Goal: Task Accomplishment & Management: Use online tool/utility

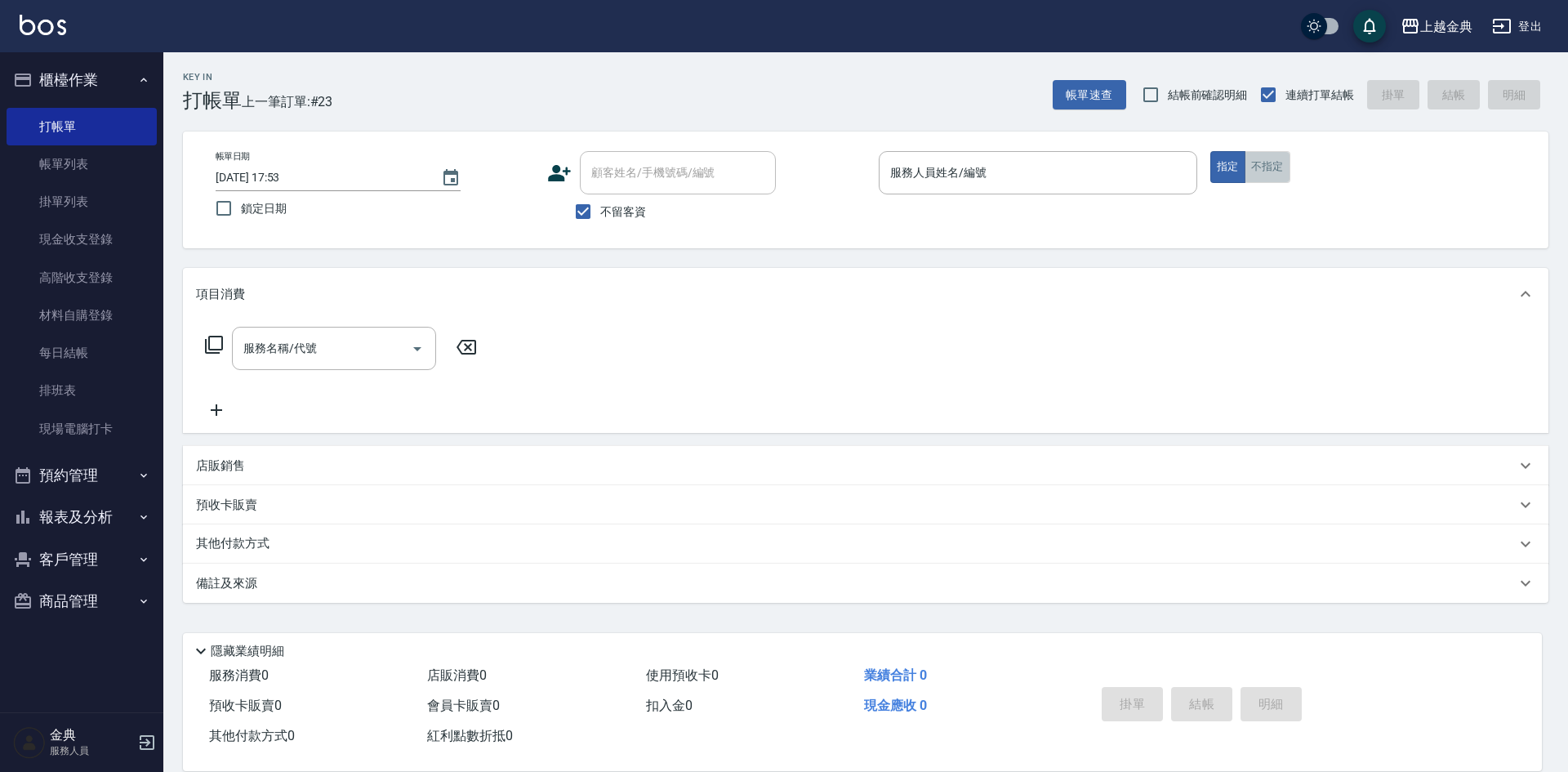
click at [1246, 169] on button "不指定" at bounding box center [1268, 168] width 46 height 32
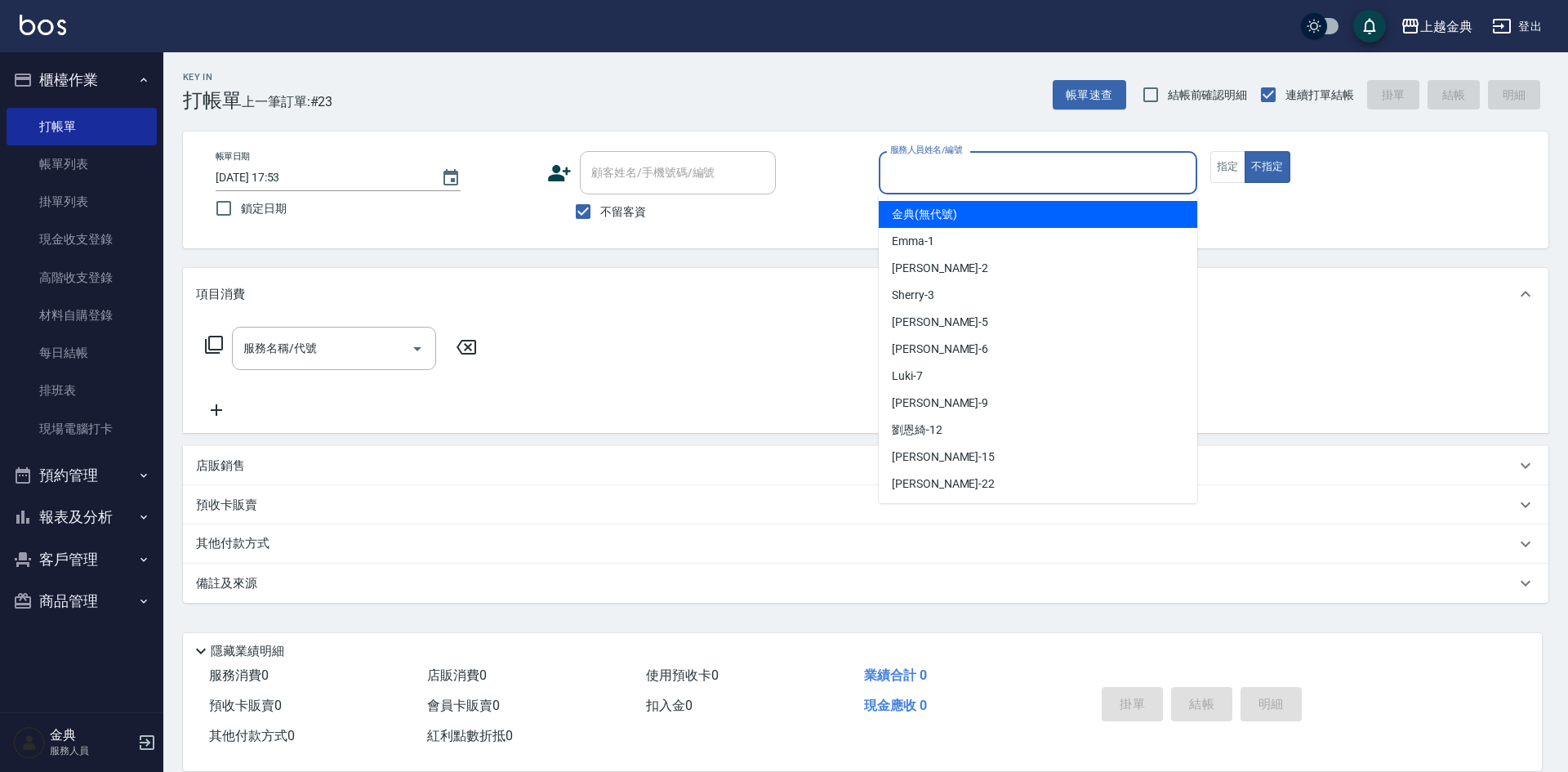
click at [1046, 179] on input "服務人員姓名/編號" at bounding box center [1037, 173] width 304 height 29
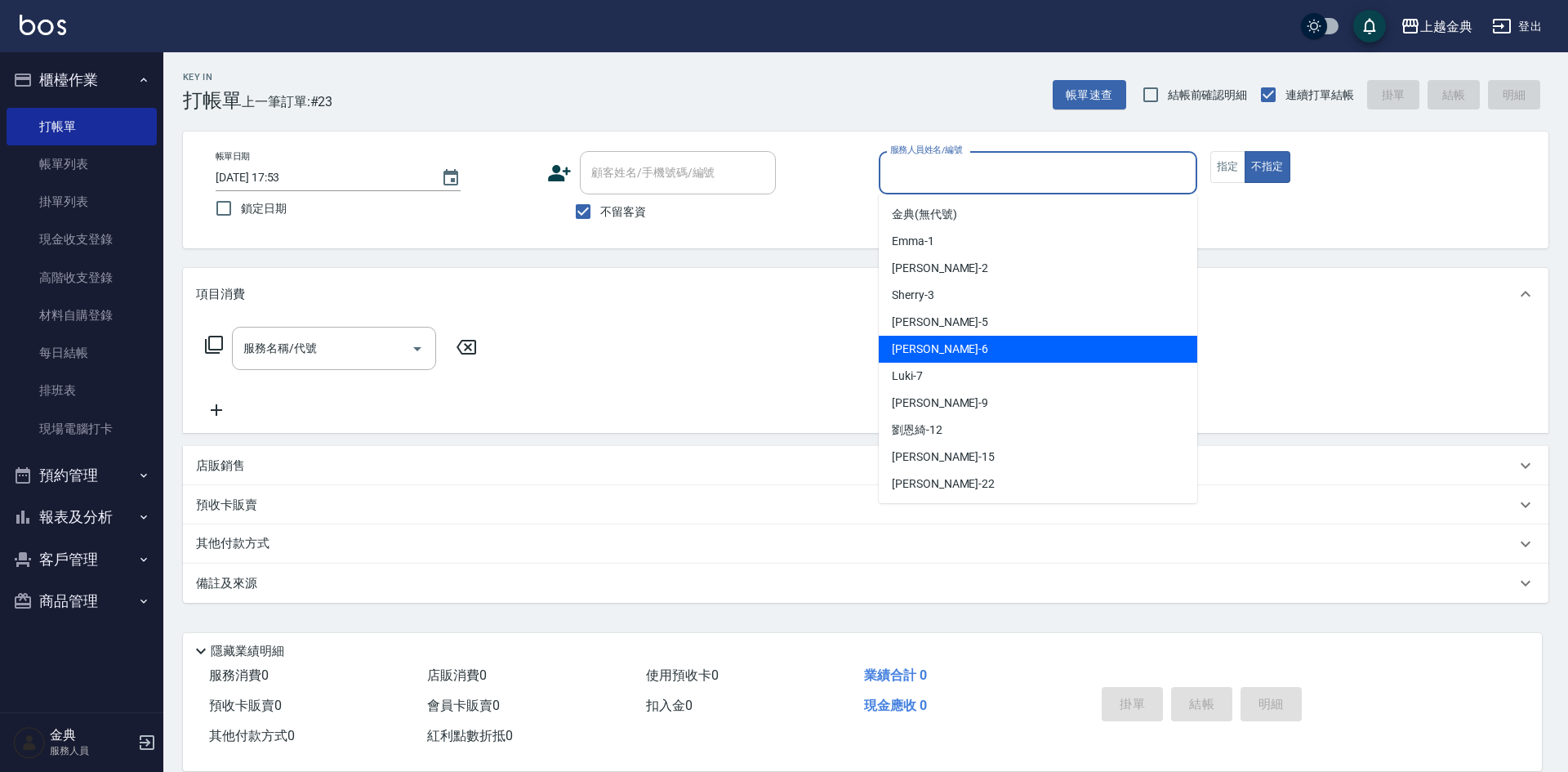
click at [944, 356] on div "[PERSON_NAME] -6" at bounding box center [1038, 350] width 318 height 27
type input "[PERSON_NAME]-6"
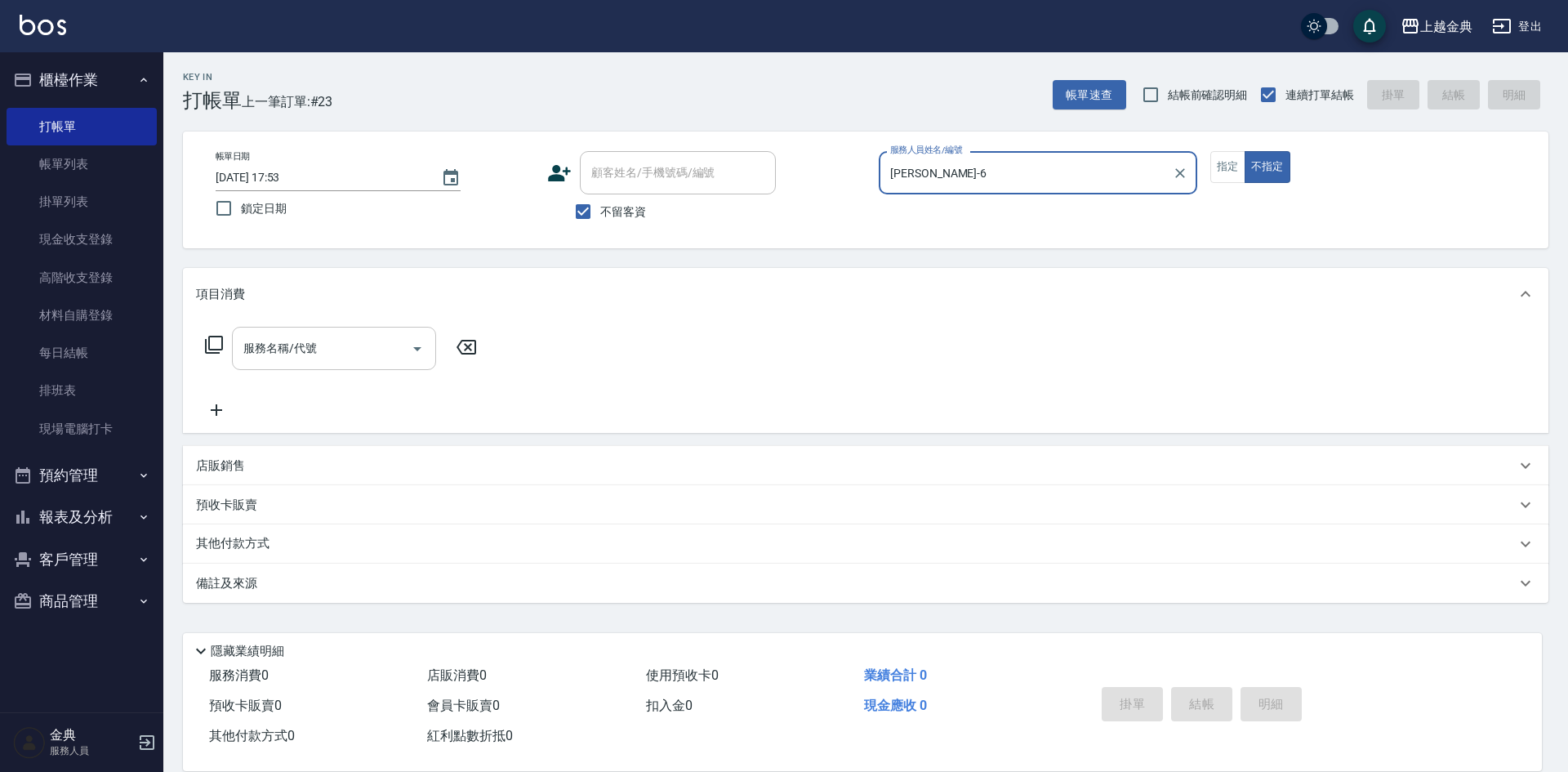
click at [381, 358] on input "服務名稱/代號" at bounding box center [322, 349] width 165 height 29
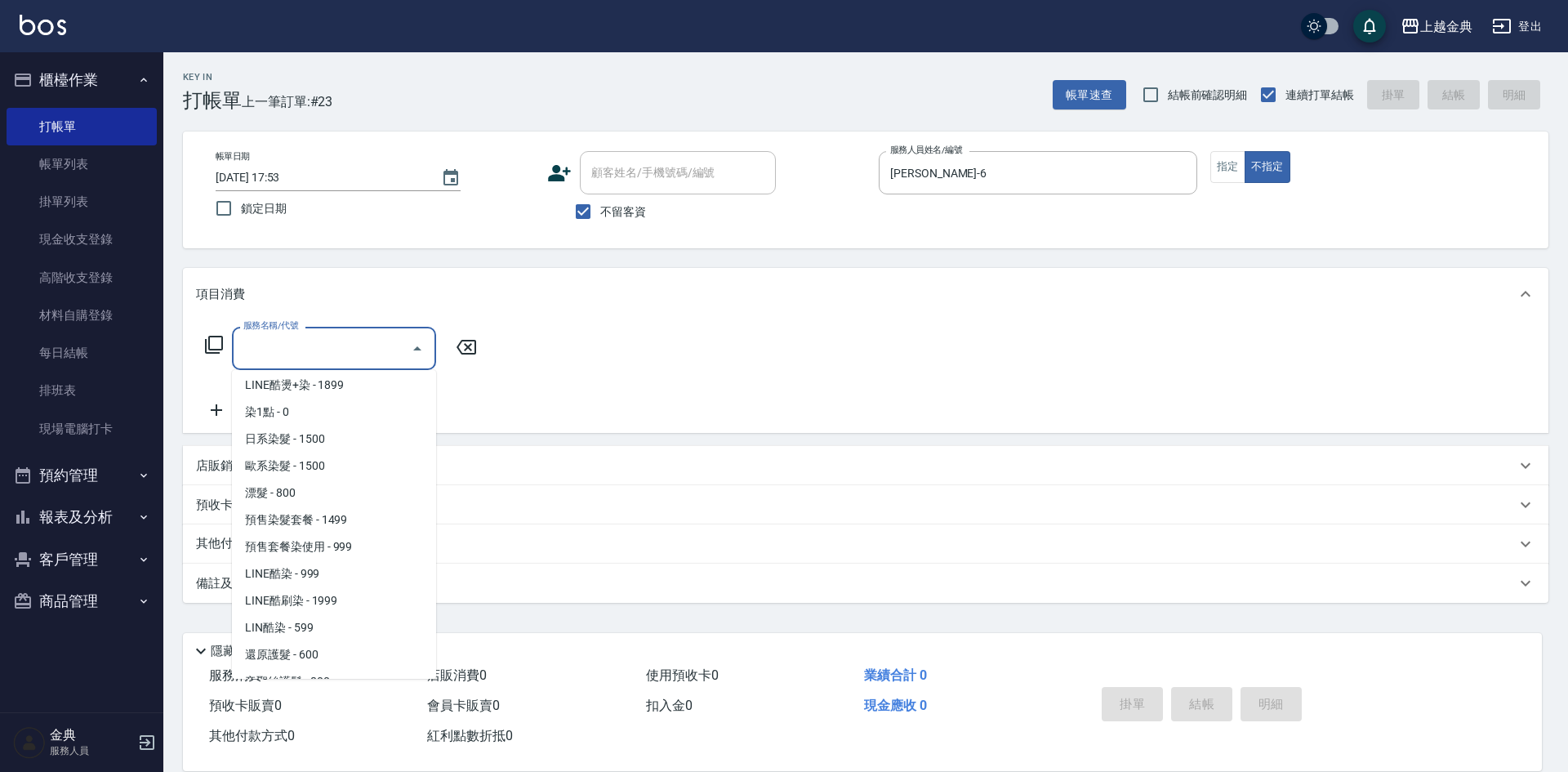
scroll to position [572, 0]
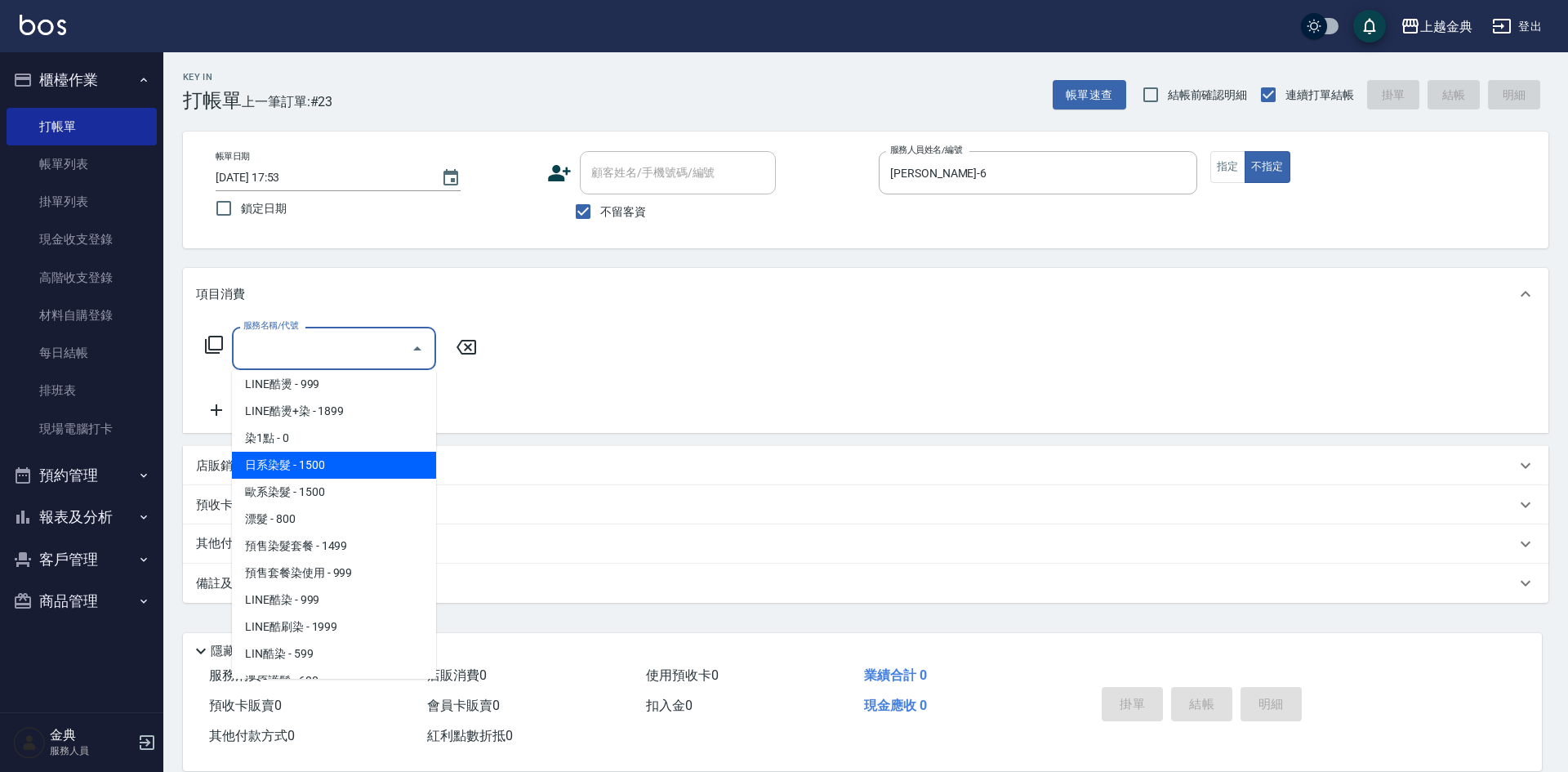
click at [327, 454] on span "日系染髮 - 1500" at bounding box center [333, 466] width 204 height 27
type input "日系染髮(401)"
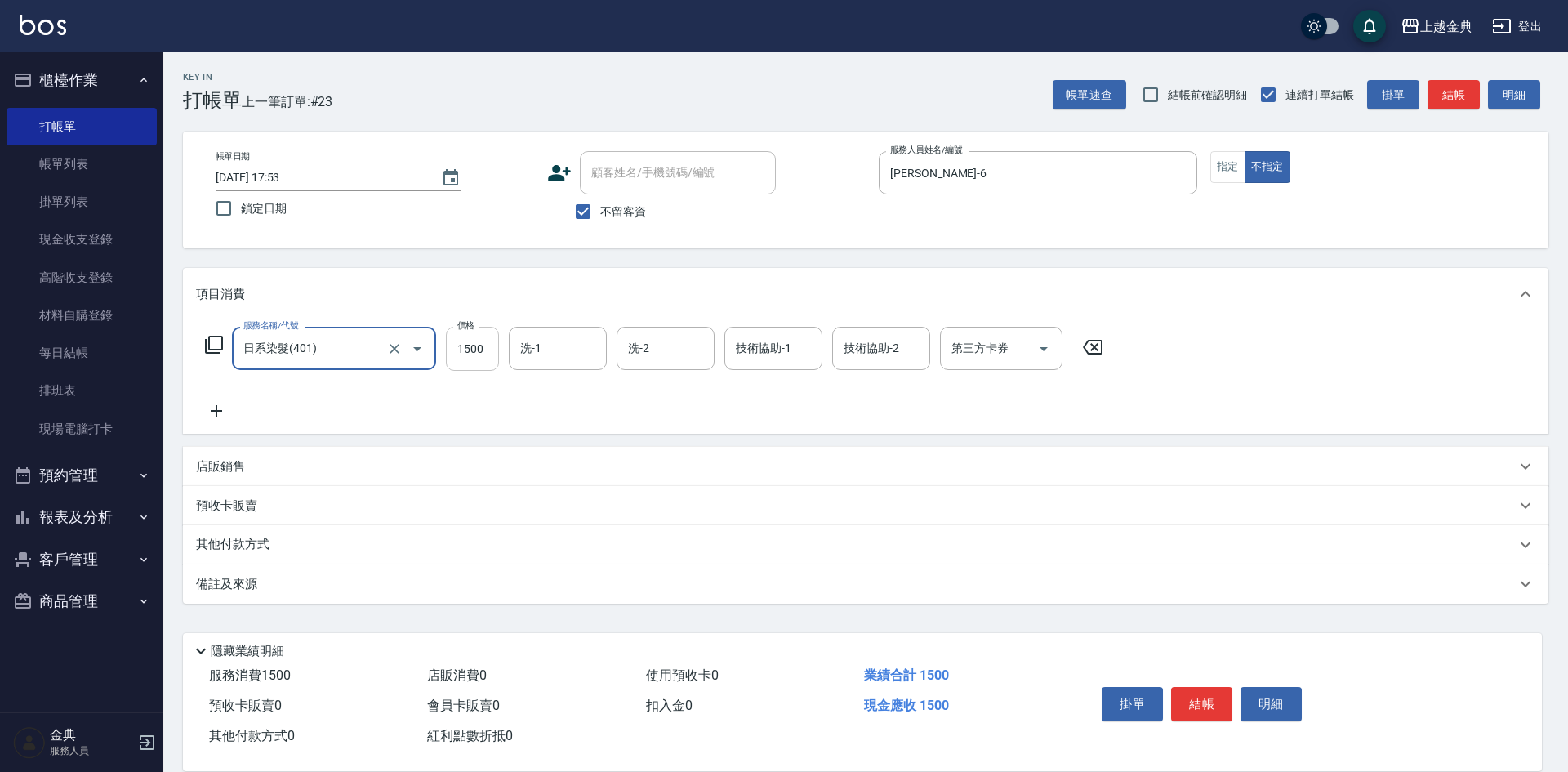
click at [476, 353] on input "1500" at bounding box center [472, 349] width 53 height 44
type input "1490"
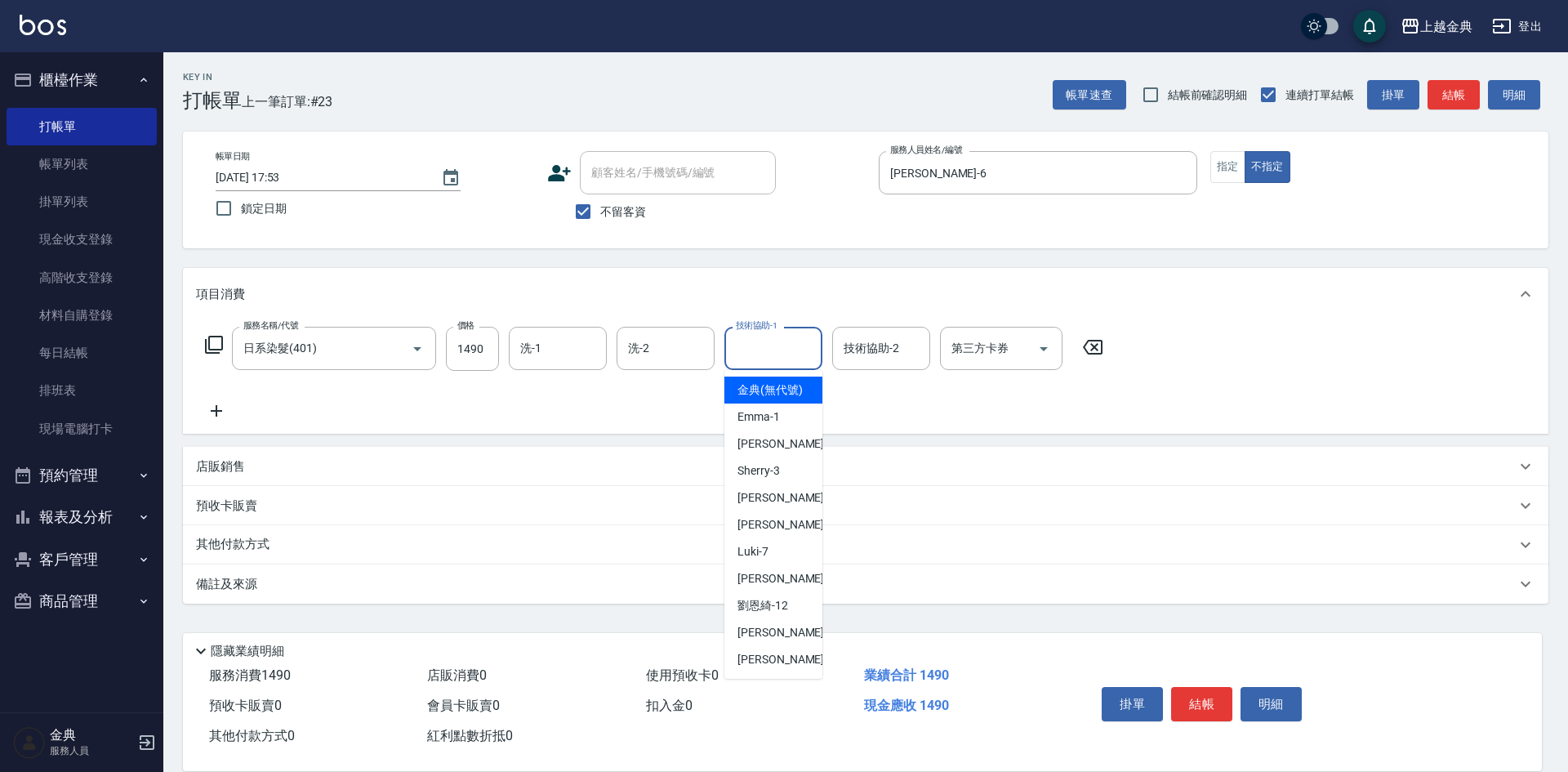
click at [762, 343] on div "技術協助-1 技術協助-1" at bounding box center [773, 348] width 98 height 43
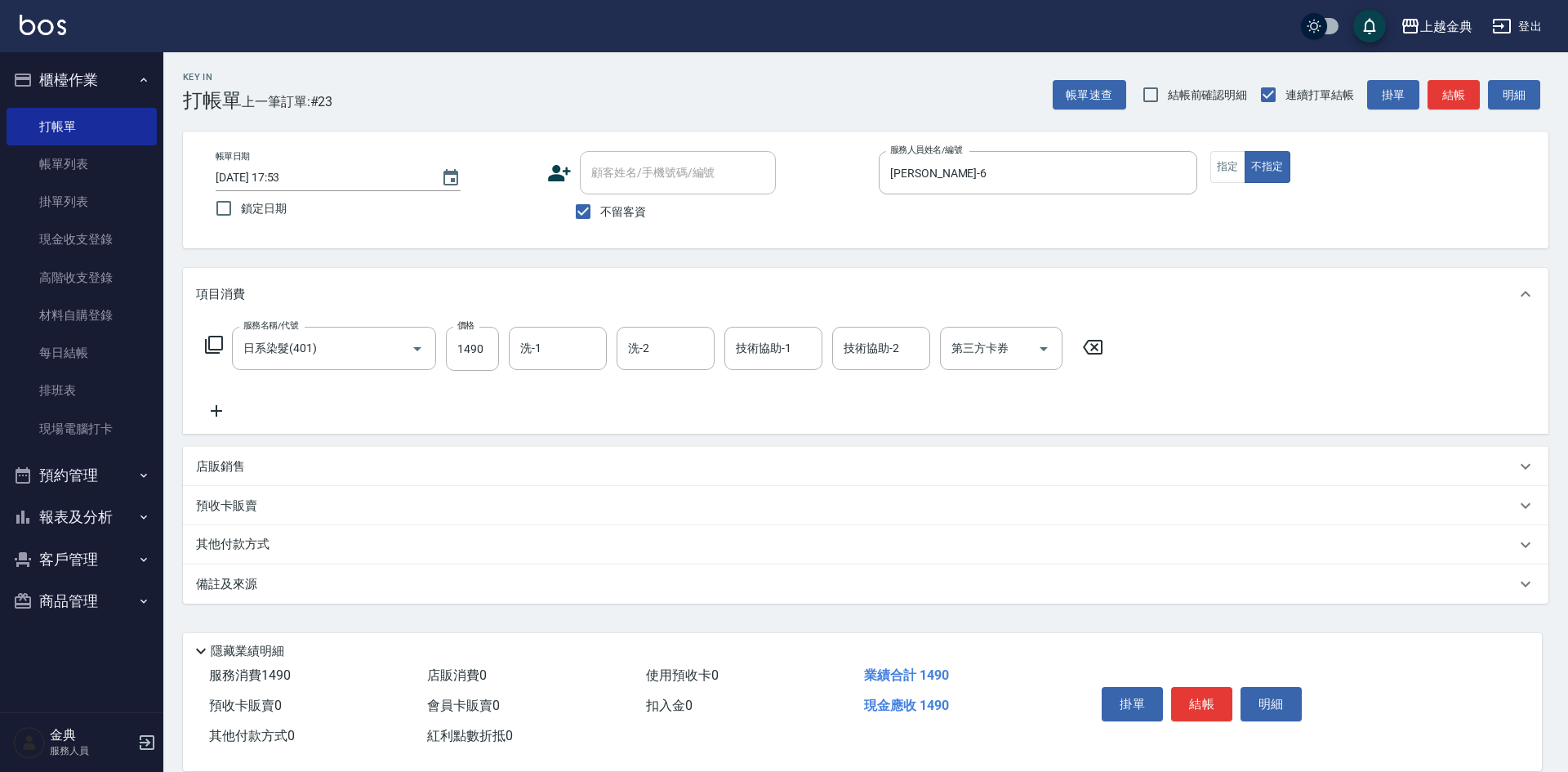
click at [765, 679] on div "使用預收卡 0" at bounding box center [749, 676] width 218 height 30
click at [785, 361] on input "技術協助-1" at bounding box center [773, 349] width 83 height 29
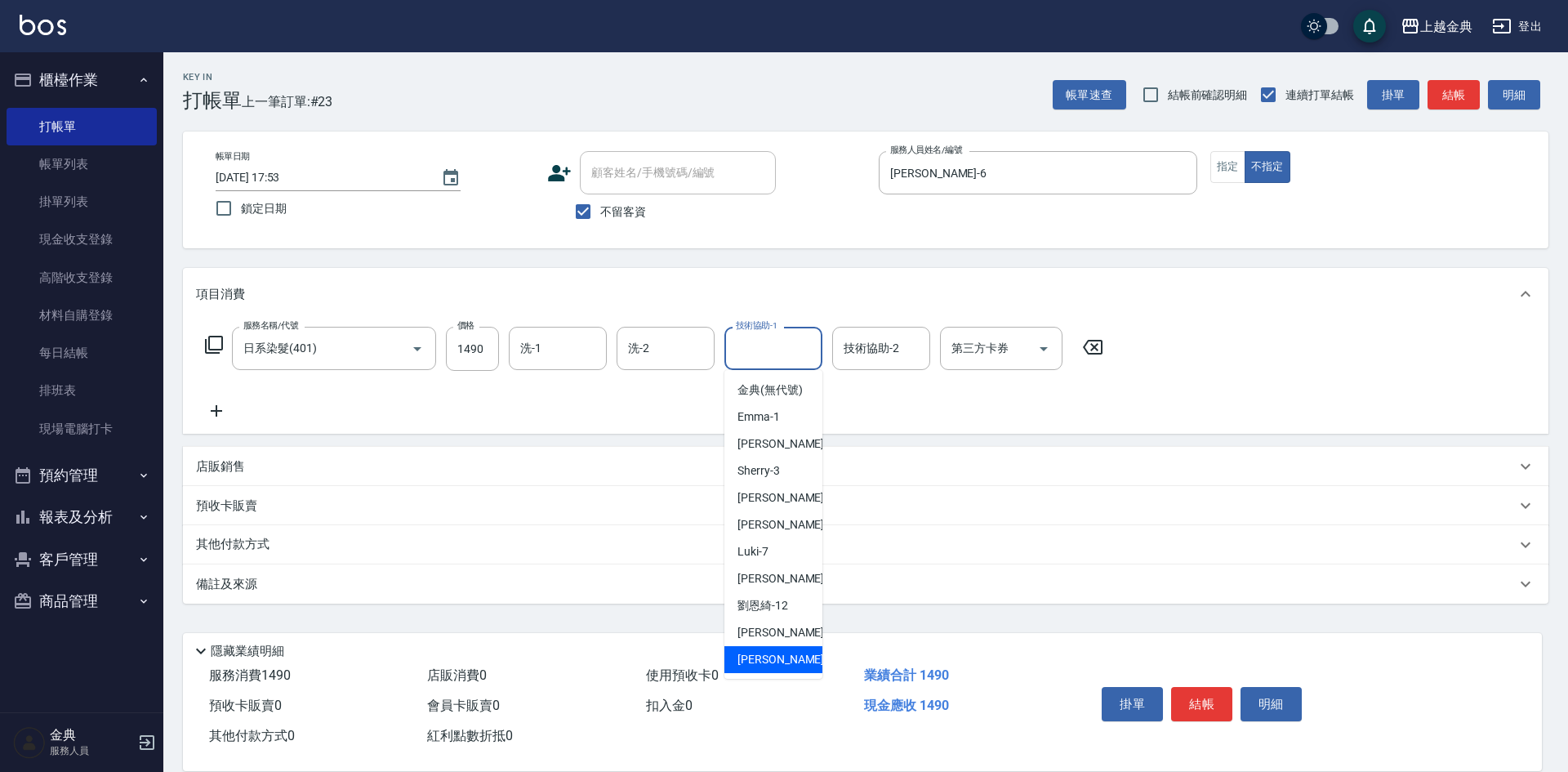
click at [764, 669] on span "[PERSON_NAME] -22" at bounding box center [790, 659] width 103 height 17
type input "[PERSON_NAME]-22"
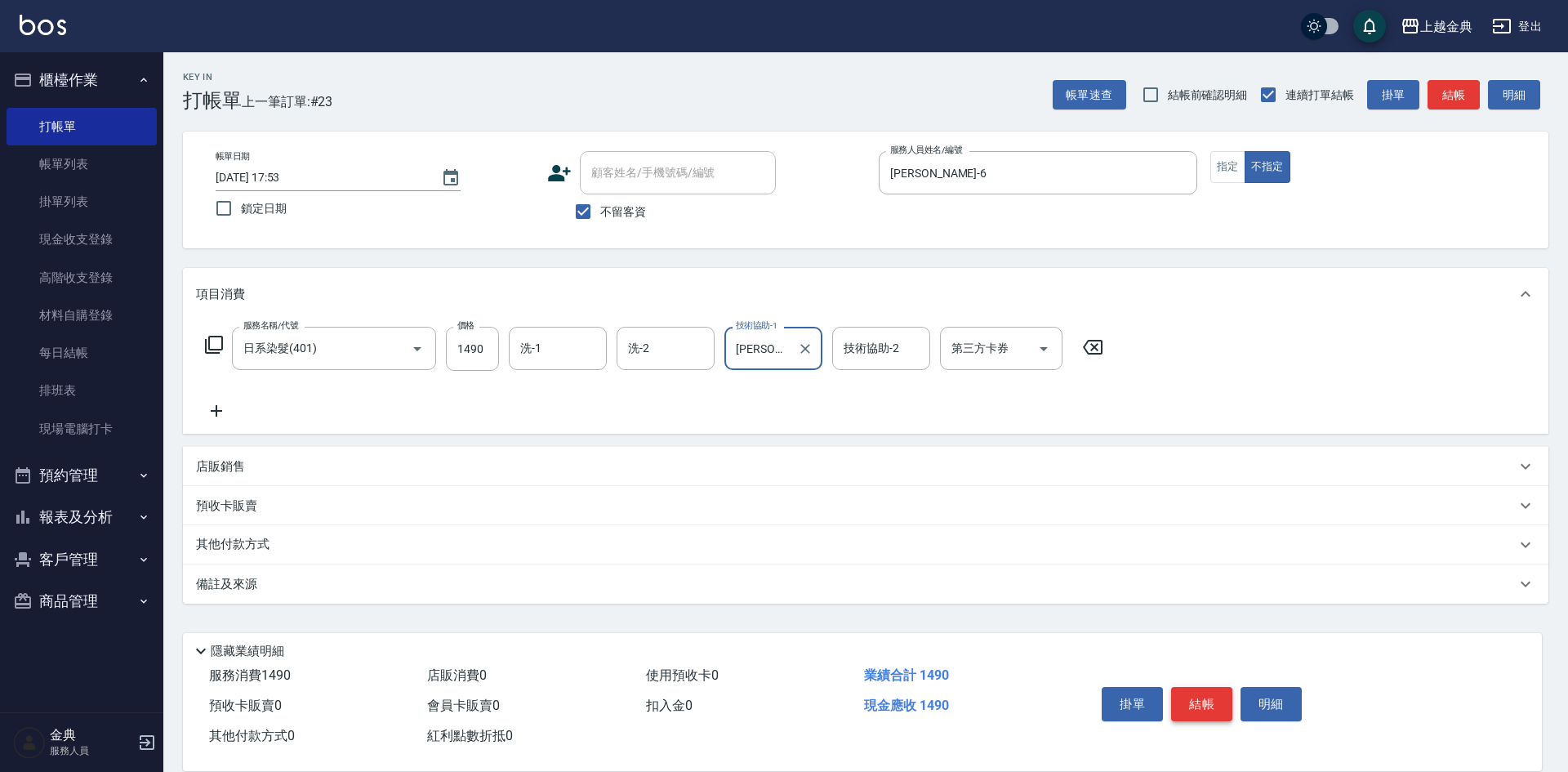
click at [1209, 698] on button "結帳" at bounding box center [1202, 704] width 61 height 35
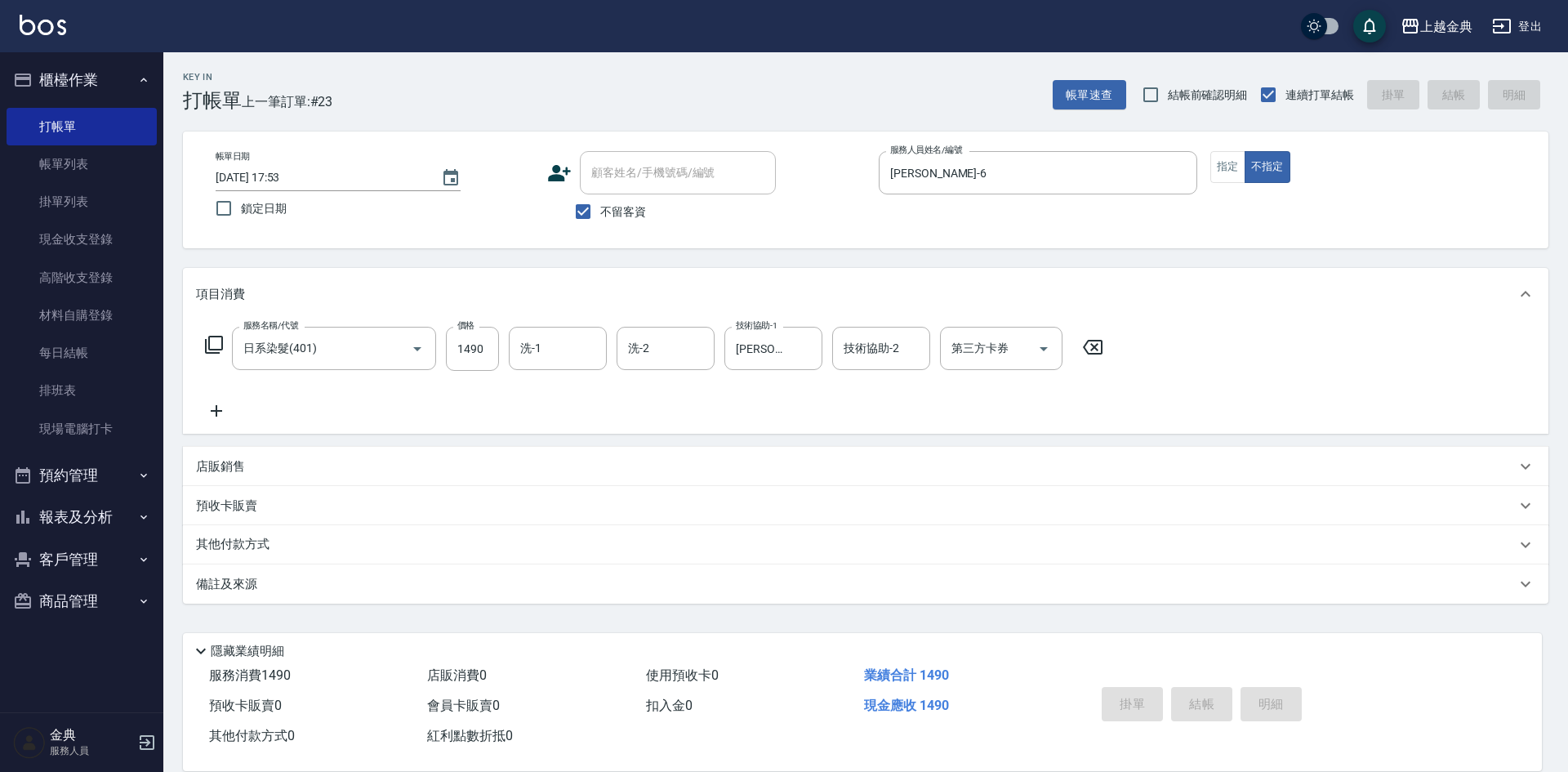
type input "[DATE] 18:28"
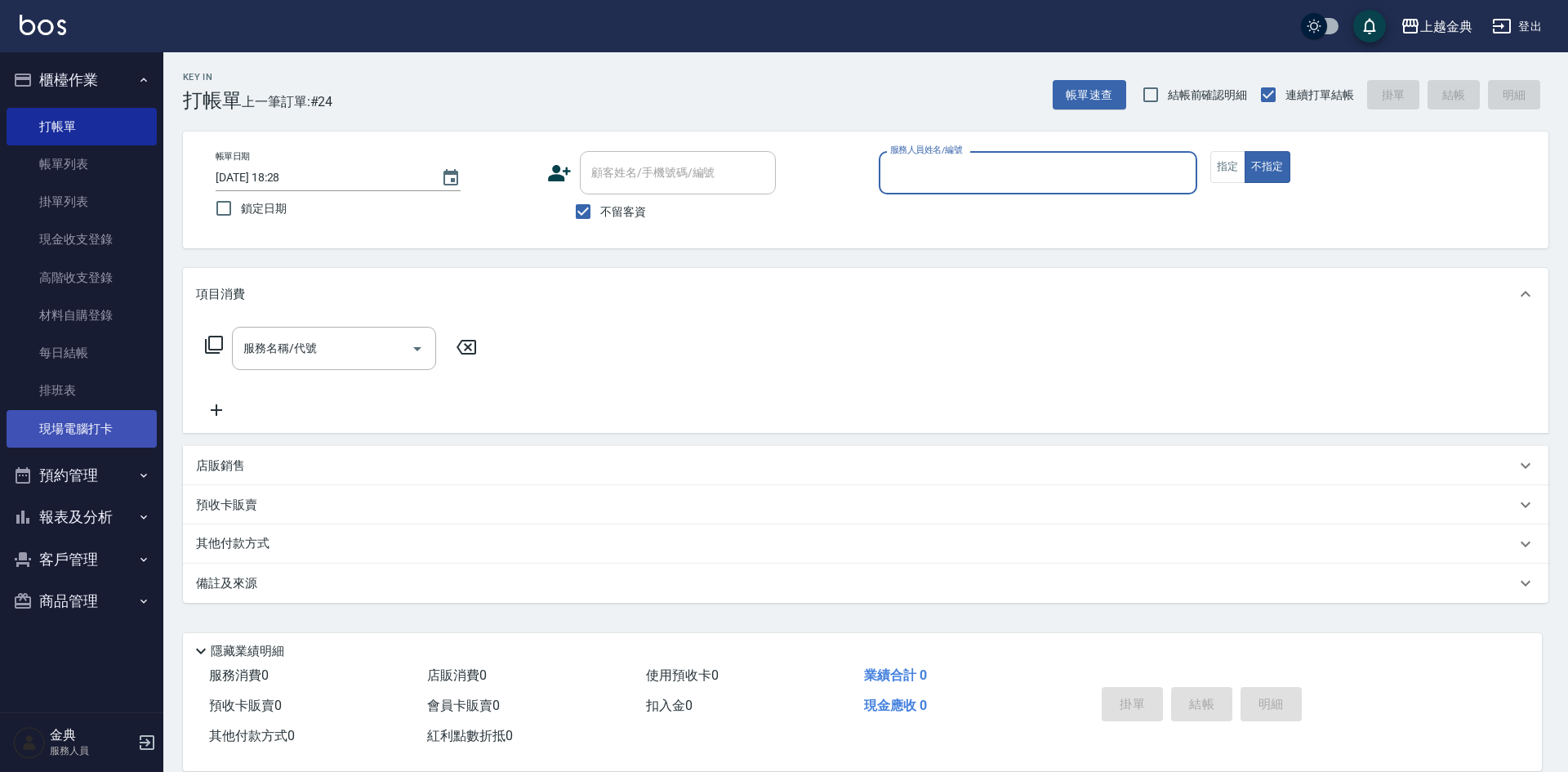
click at [107, 427] on link "現場電腦打卡" at bounding box center [82, 429] width 151 height 37
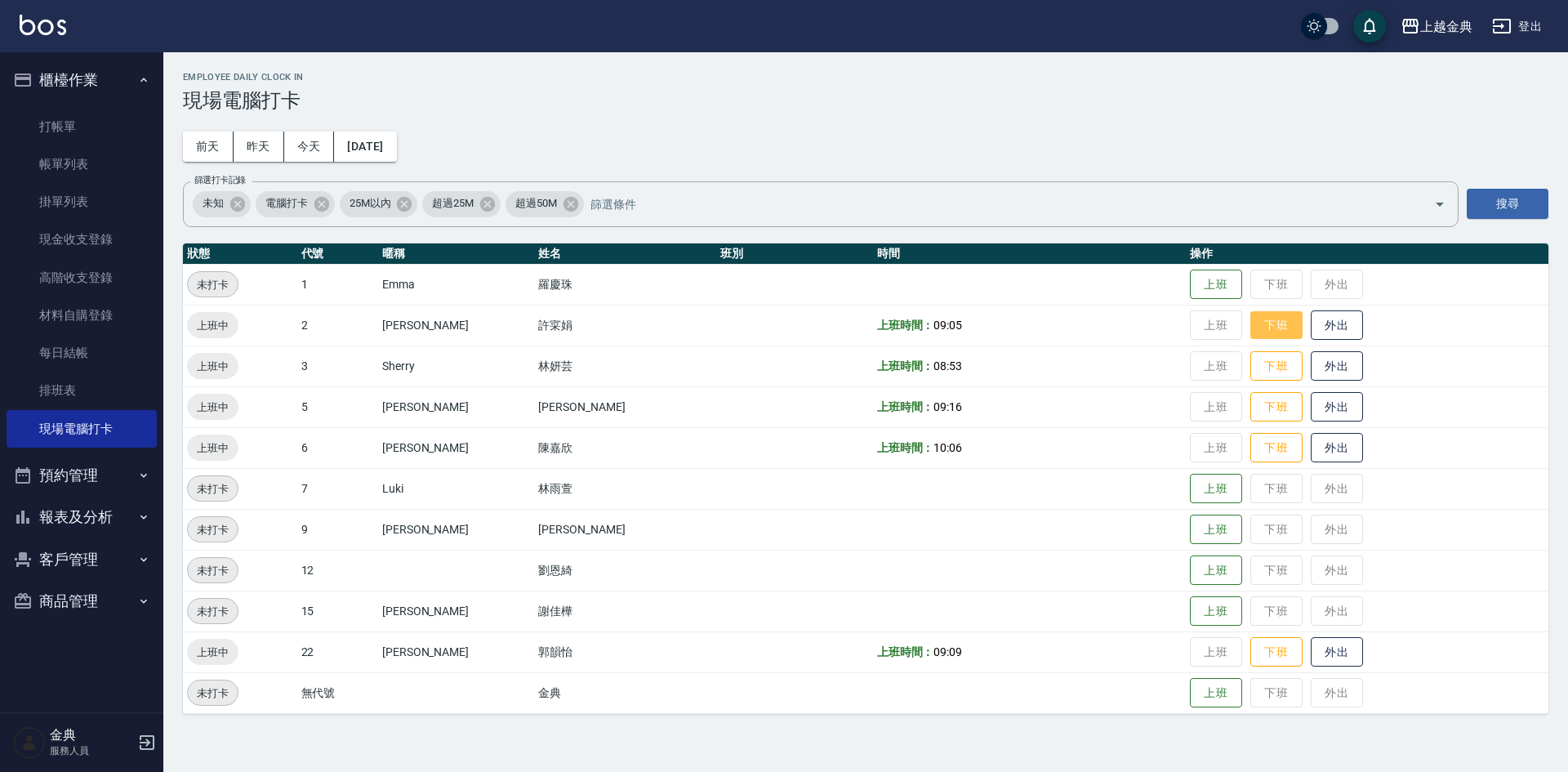
click at [1251, 327] on button "下班" at bounding box center [1277, 326] width 52 height 29
click at [1258, 372] on button "下班" at bounding box center [1277, 367] width 52 height 29
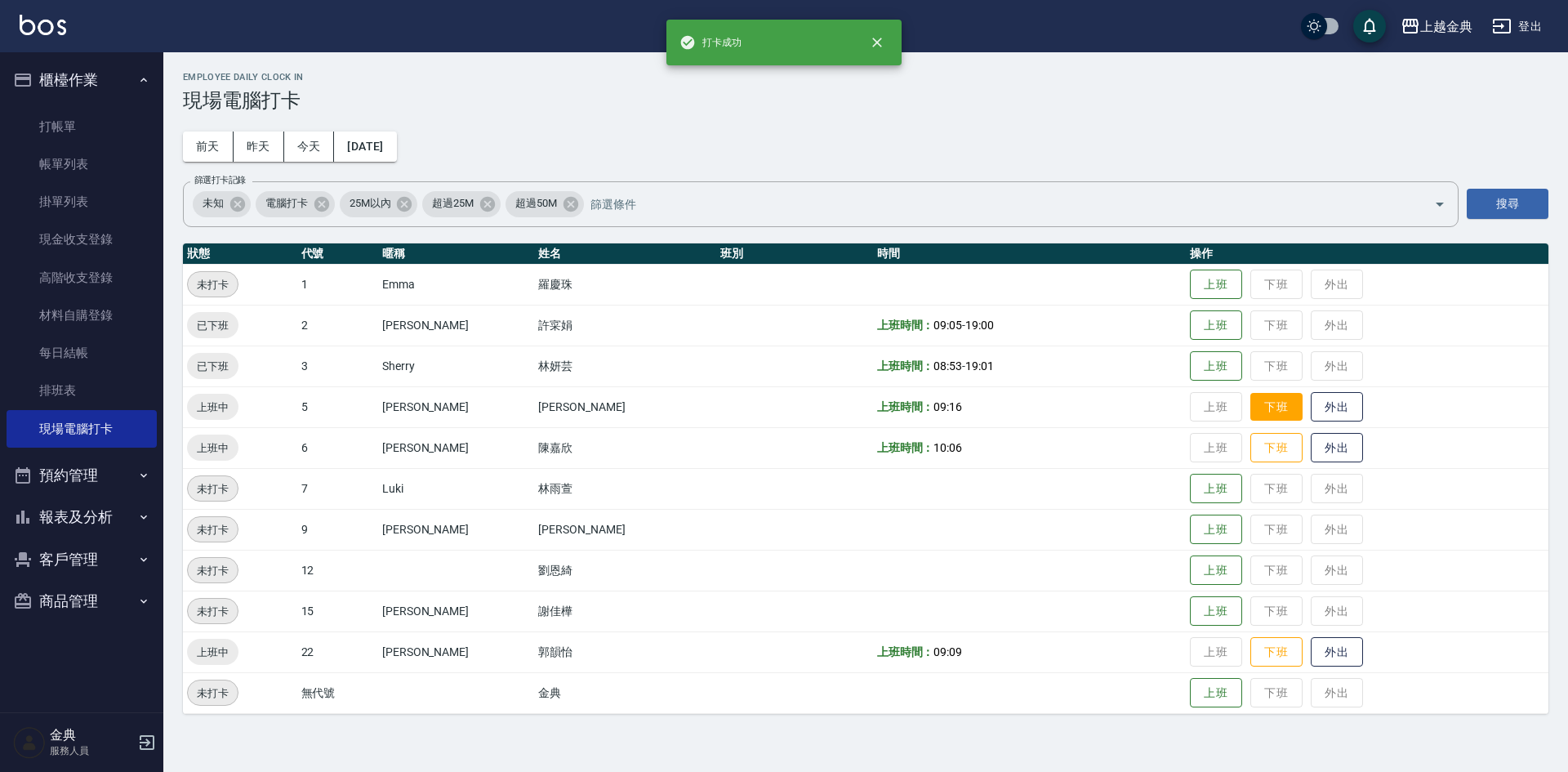
click at [1253, 412] on button "下班" at bounding box center [1277, 407] width 52 height 29
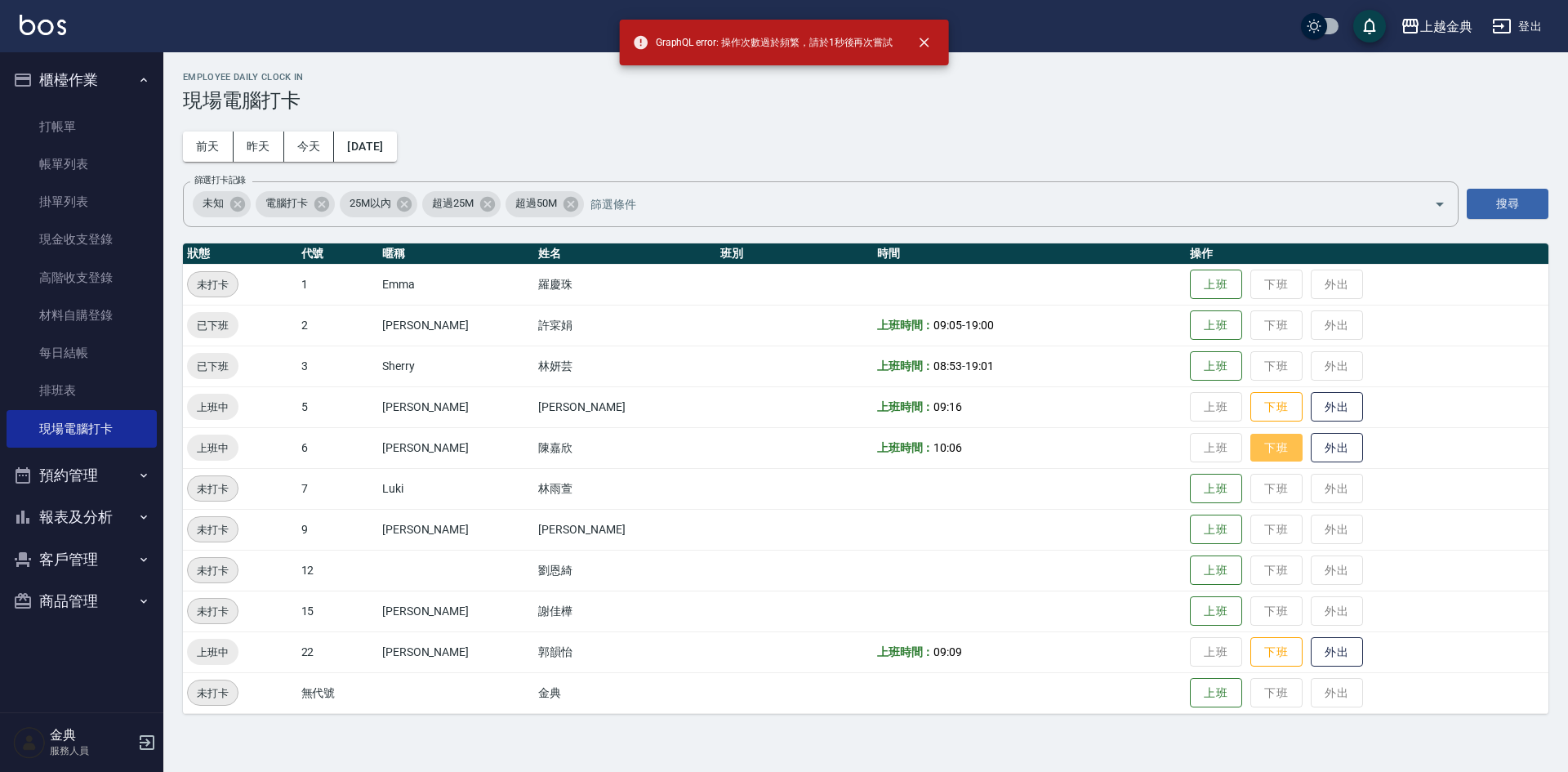
click at [1252, 458] on button "下班" at bounding box center [1277, 449] width 52 height 29
click at [1258, 653] on button "下班" at bounding box center [1277, 653] width 52 height 29
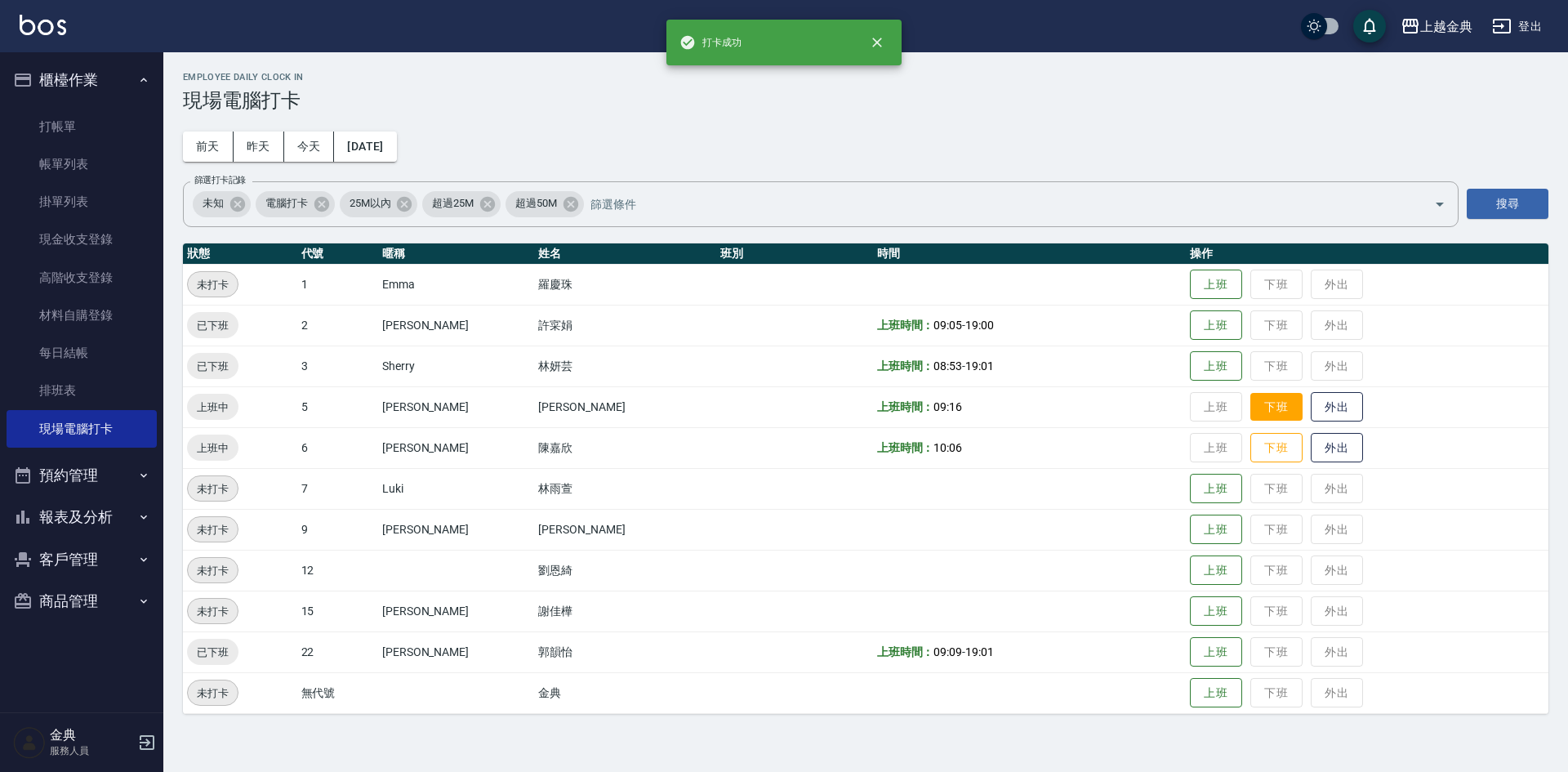
click at [1252, 405] on button "下班" at bounding box center [1277, 407] width 52 height 29
click at [1251, 445] on button "下班" at bounding box center [1277, 449] width 52 height 29
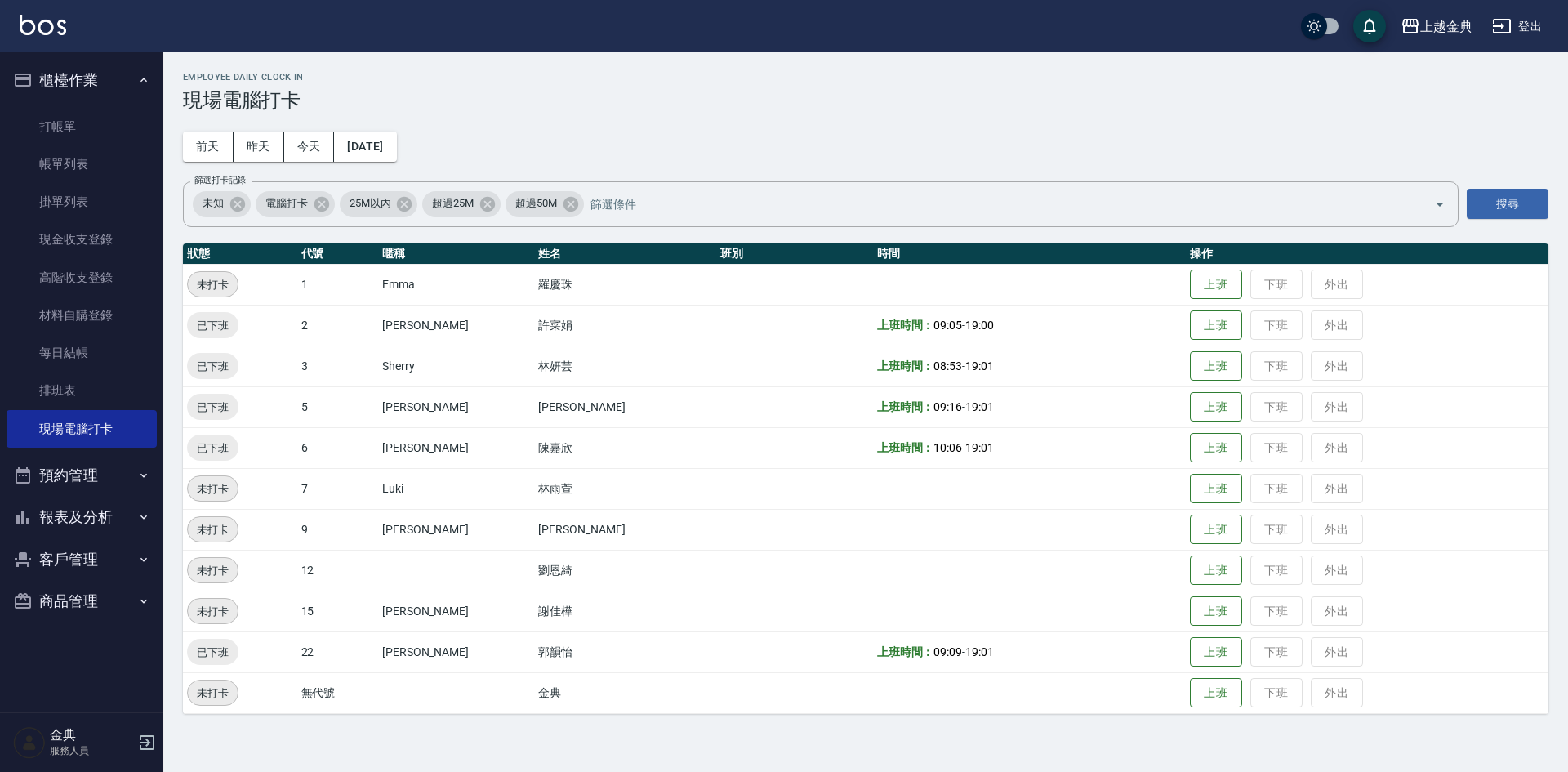
click at [1246, 316] on td "上班 下班 外出" at bounding box center [1367, 325] width 363 height 41
